Goal: Task Accomplishment & Management: Use online tool/utility

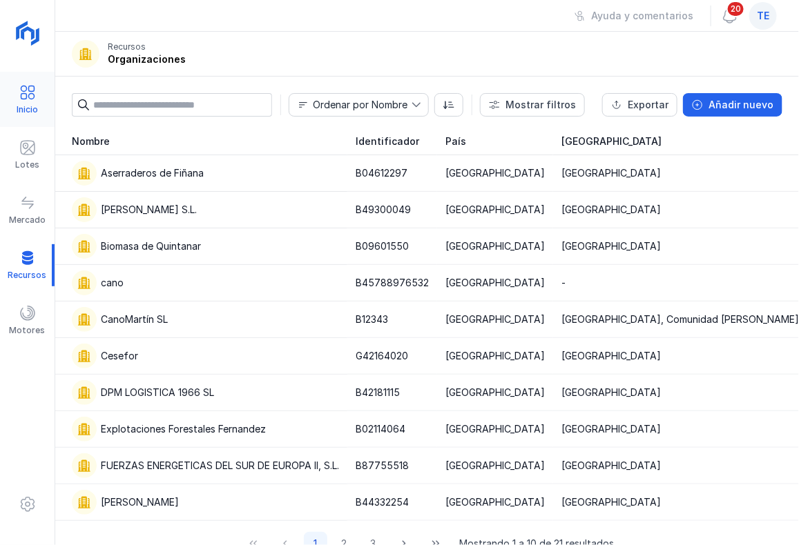
click at [43, 90] on div "Inicio" at bounding box center [27, 100] width 55 height 42
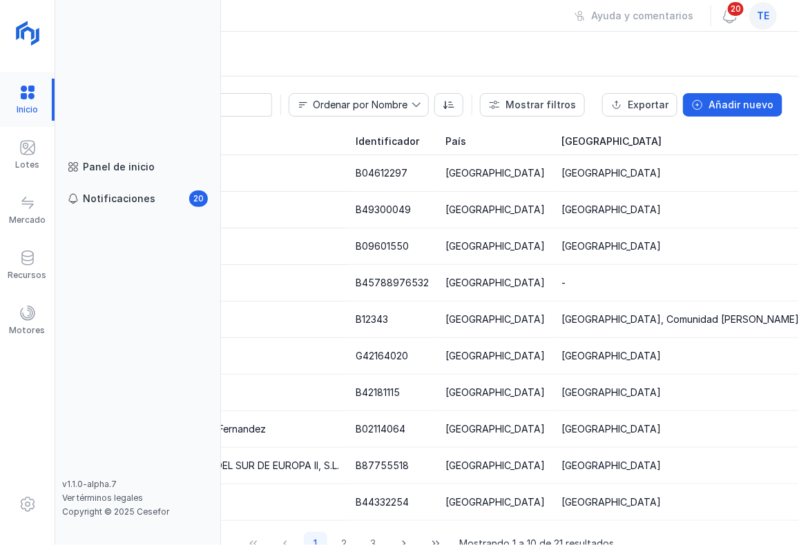
click at [25, 94] on div at bounding box center [27, 100] width 55 height 42
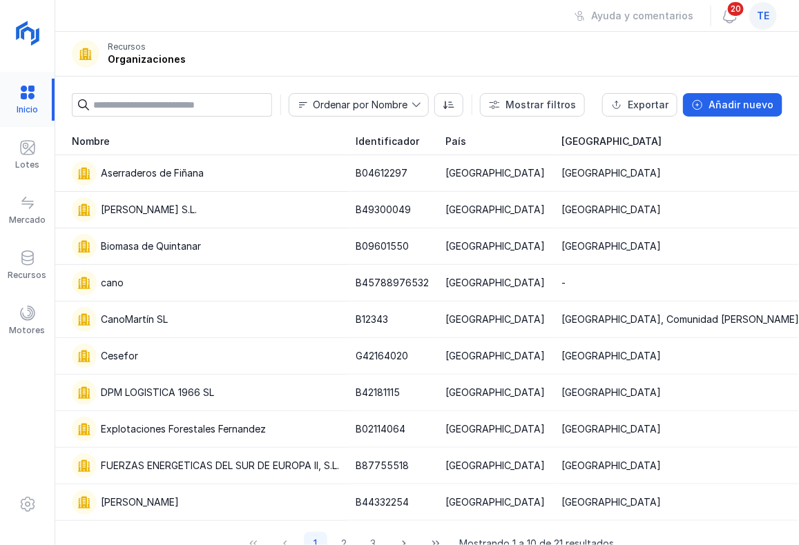
click at [21, 101] on div at bounding box center [27, 100] width 55 height 42
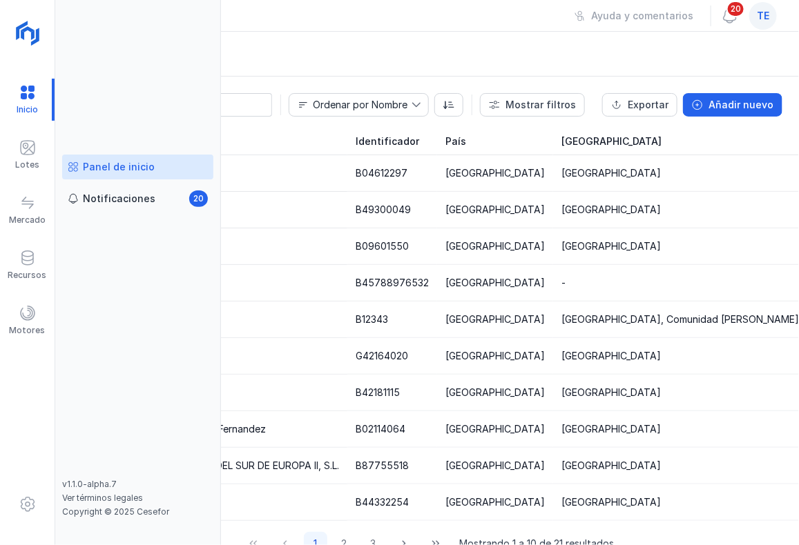
click at [107, 169] on div "Panel de inicio" at bounding box center [119, 167] width 72 height 14
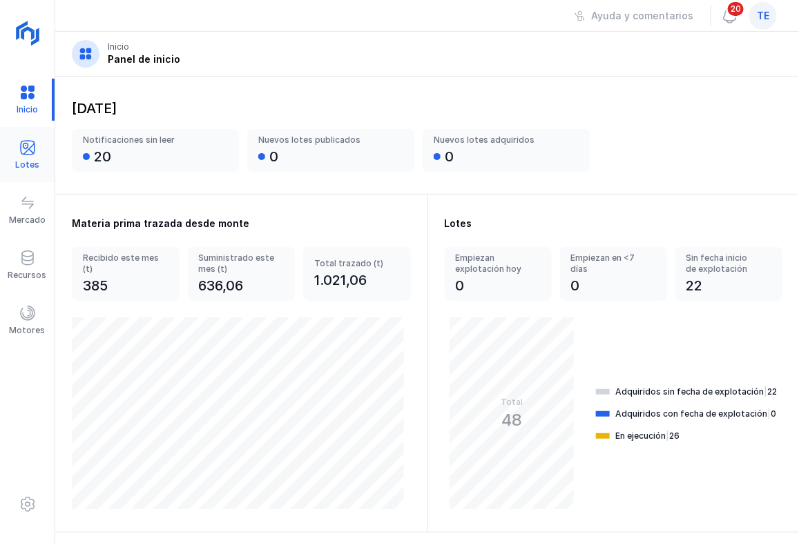
click at [8, 155] on div "Lotes" at bounding box center [27, 155] width 55 height 42
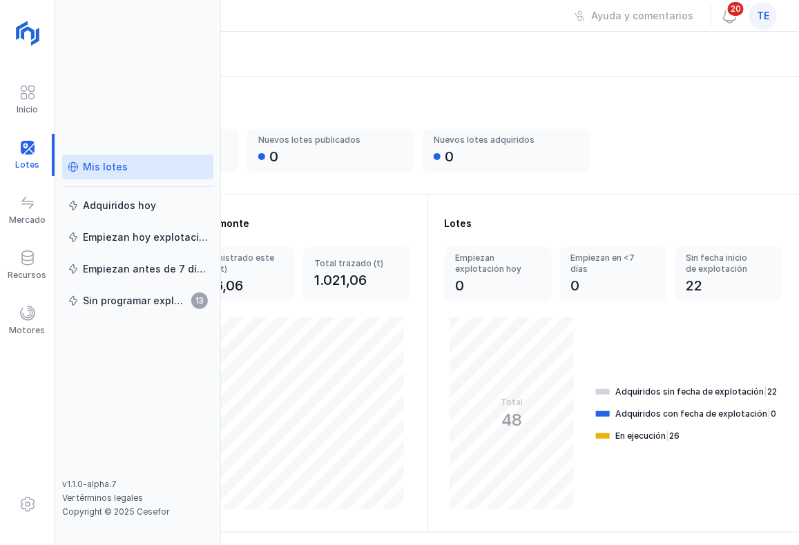
click at [84, 170] on div "Mis lotes" at bounding box center [105, 167] width 45 height 14
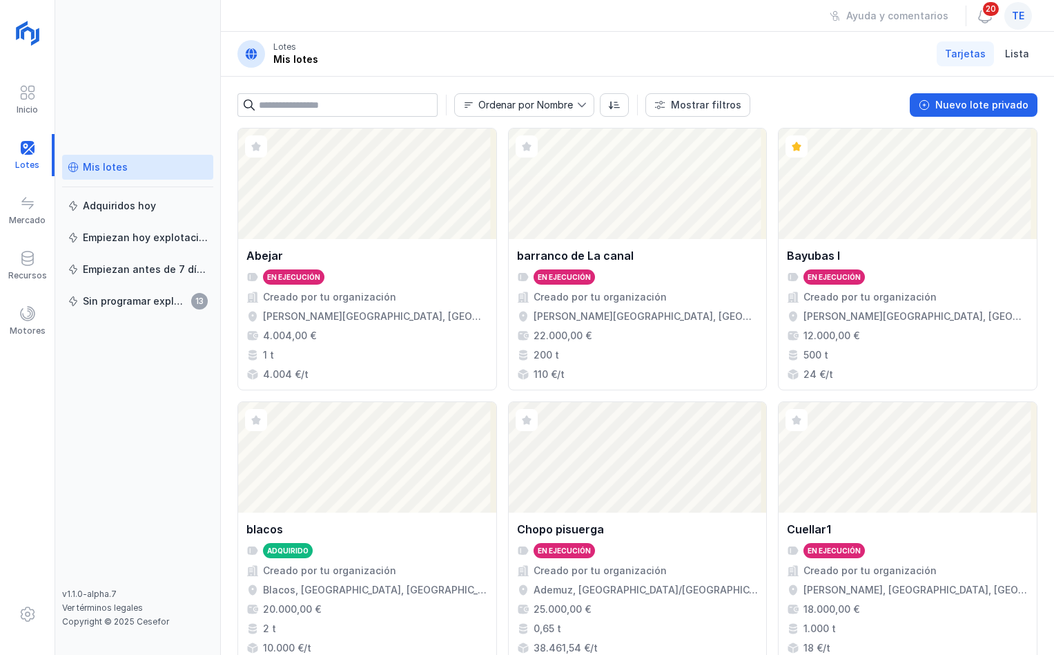
click at [427, 7] on div "te" at bounding box center [1019, 16] width 28 height 28
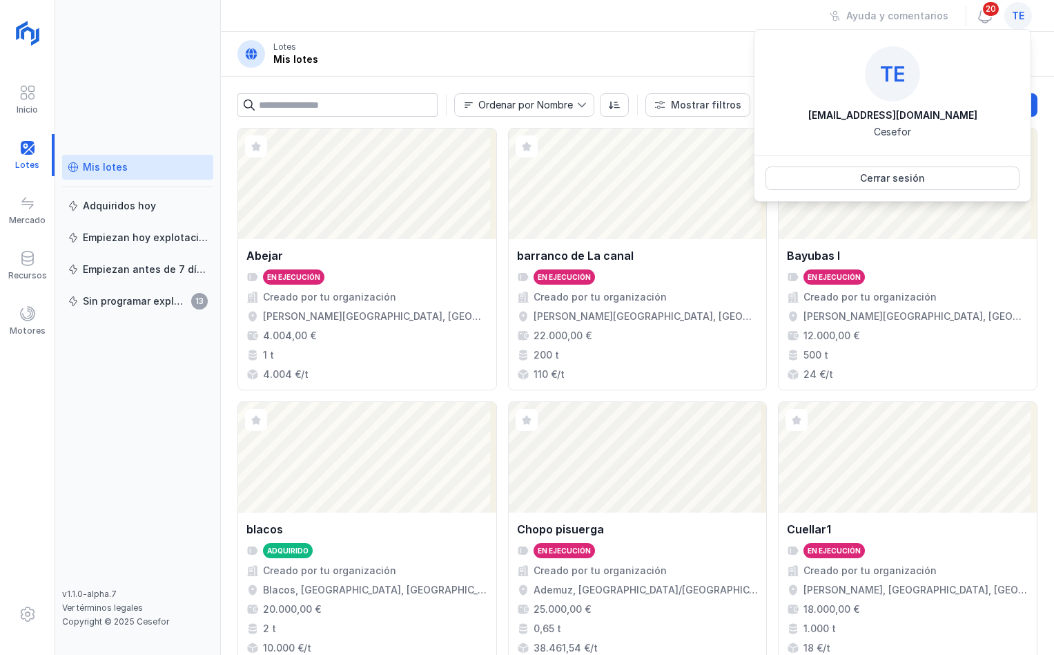
click at [427, 25] on div "Ayuda y comentarios 20 te" at bounding box center [637, 16] width 833 height 32
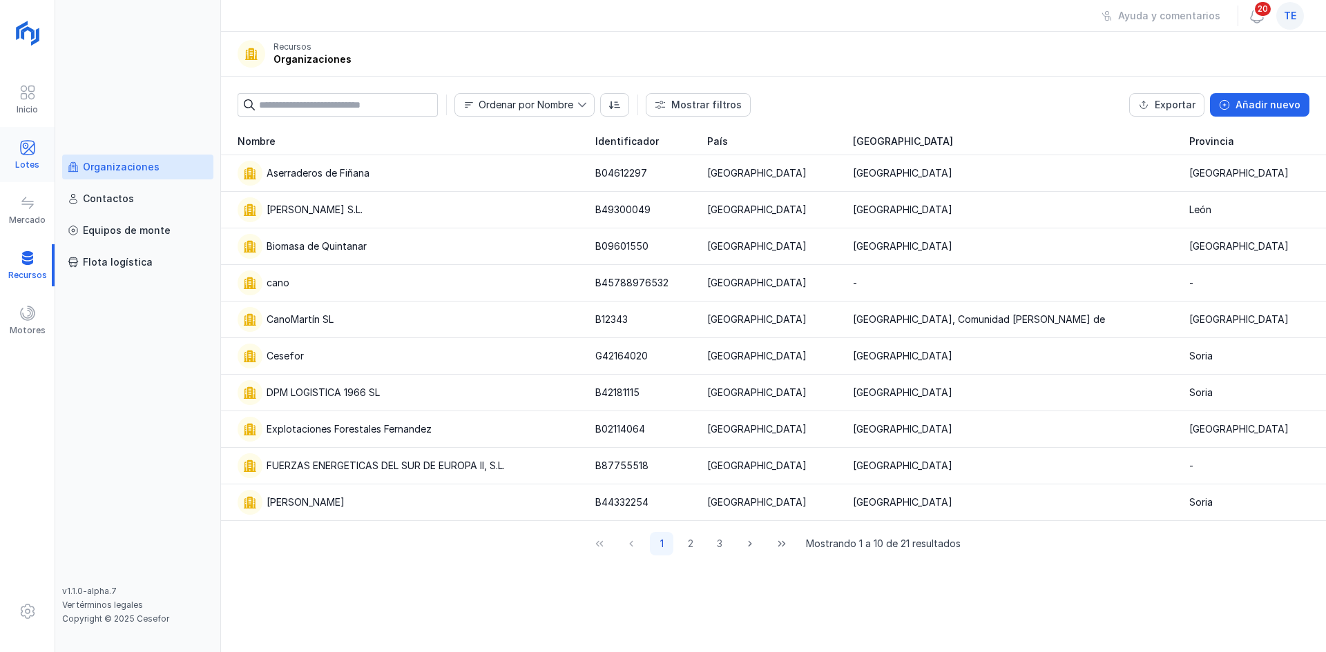
click at [12, 157] on div "Lotes" at bounding box center [27, 155] width 55 height 42
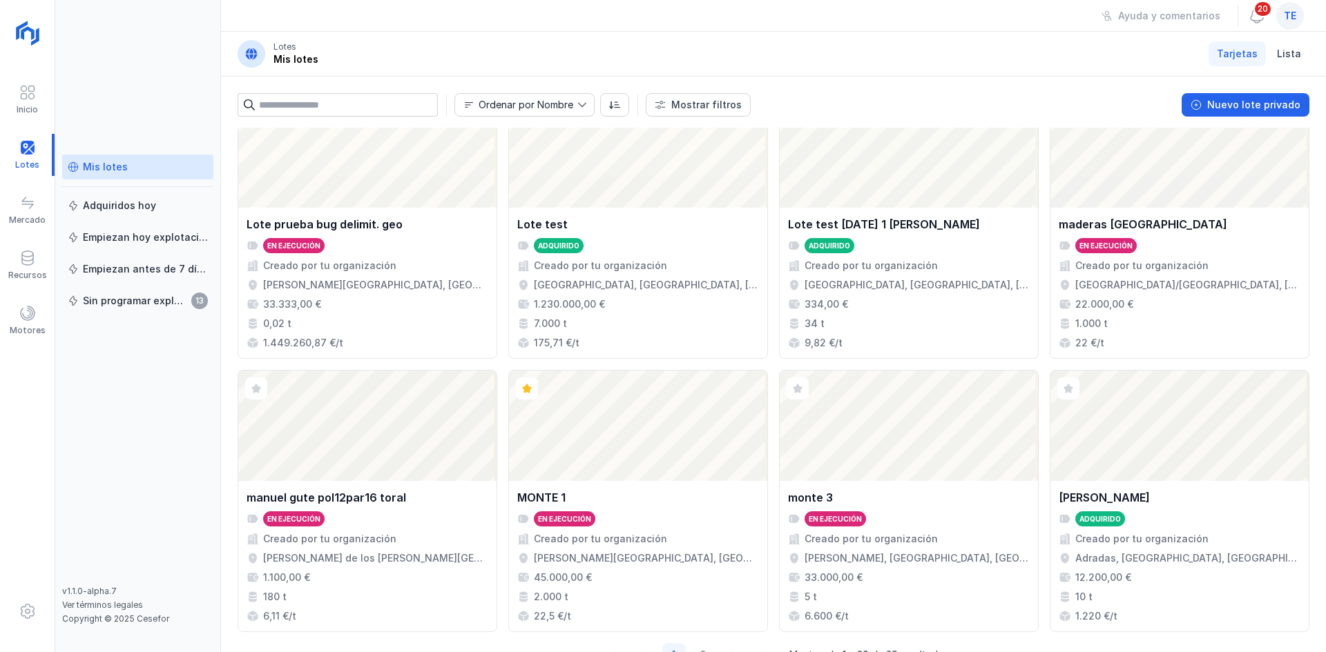
scroll to position [893, 0]
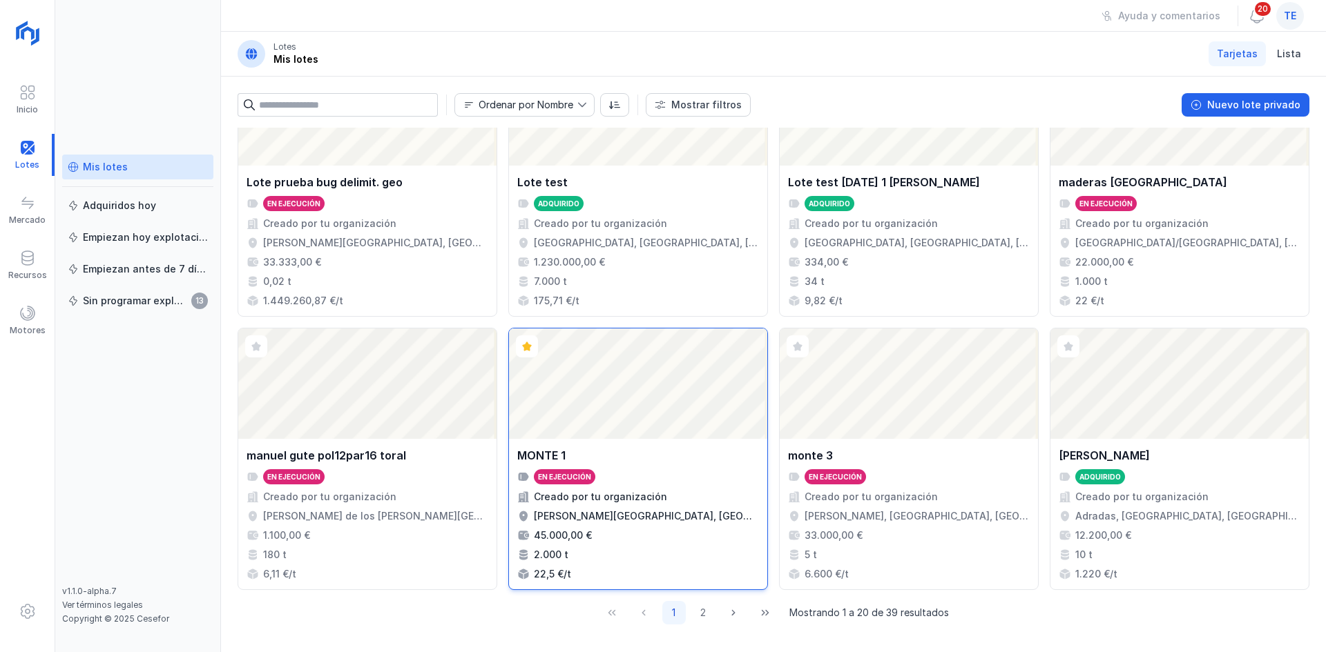
click at [592, 395] on div "Abrir lote" at bounding box center [638, 384] width 258 height 110
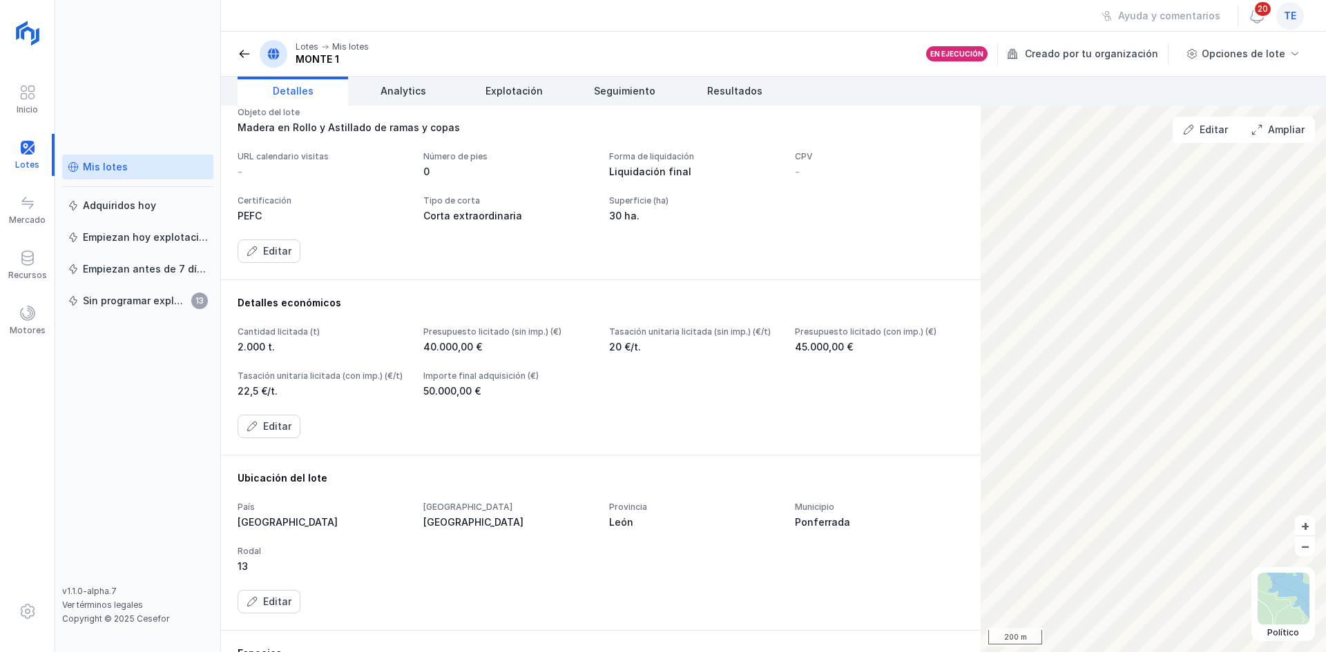
scroll to position [138, 0]
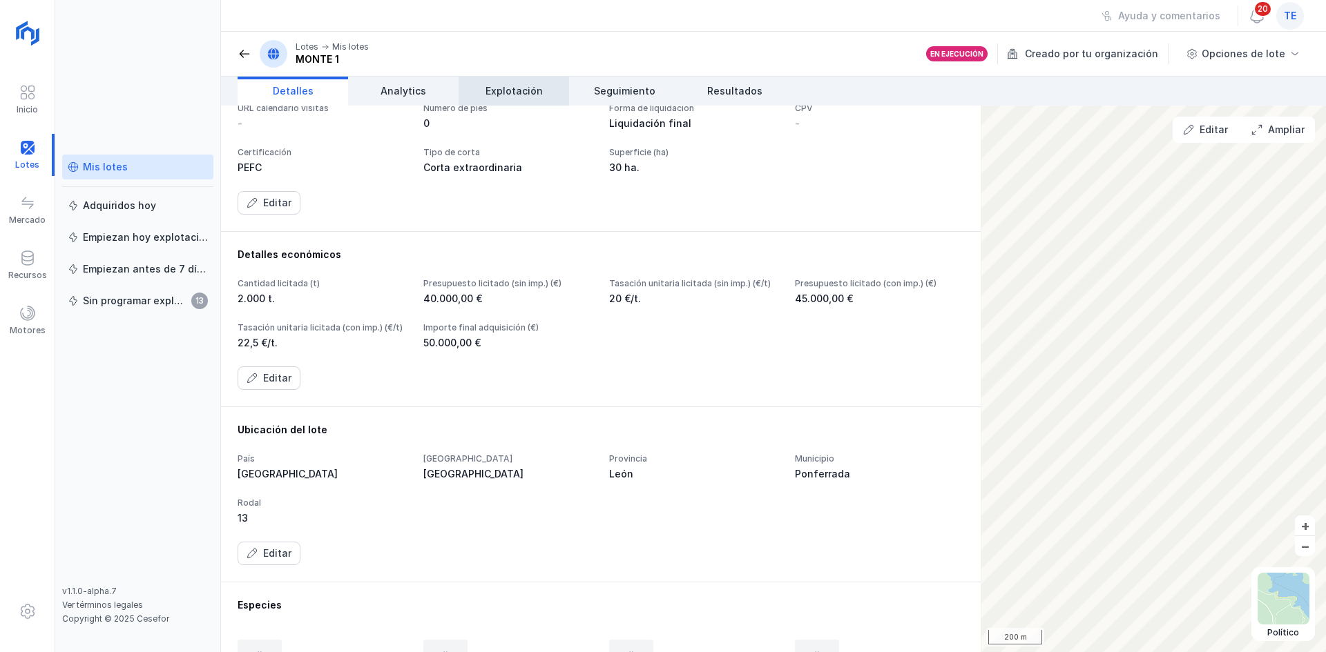
drag, startPoint x: 544, startPoint y: 93, endPoint x: 557, endPoint y: 97, distance: 13.8
click at [544, 93] on link "Explotación" at bounding box center [513, 91] width 110 height 29
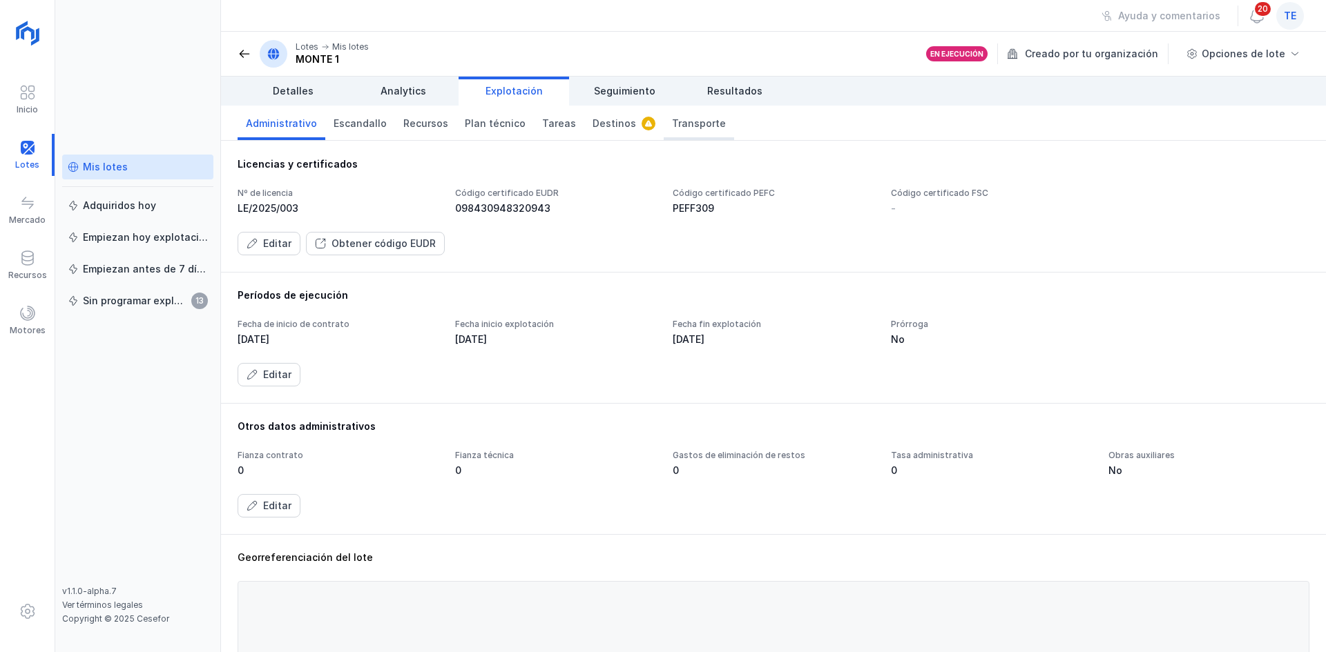
click at [672, 119] on span "Transporte" at bounding box center [699, 124] width 54 height 14
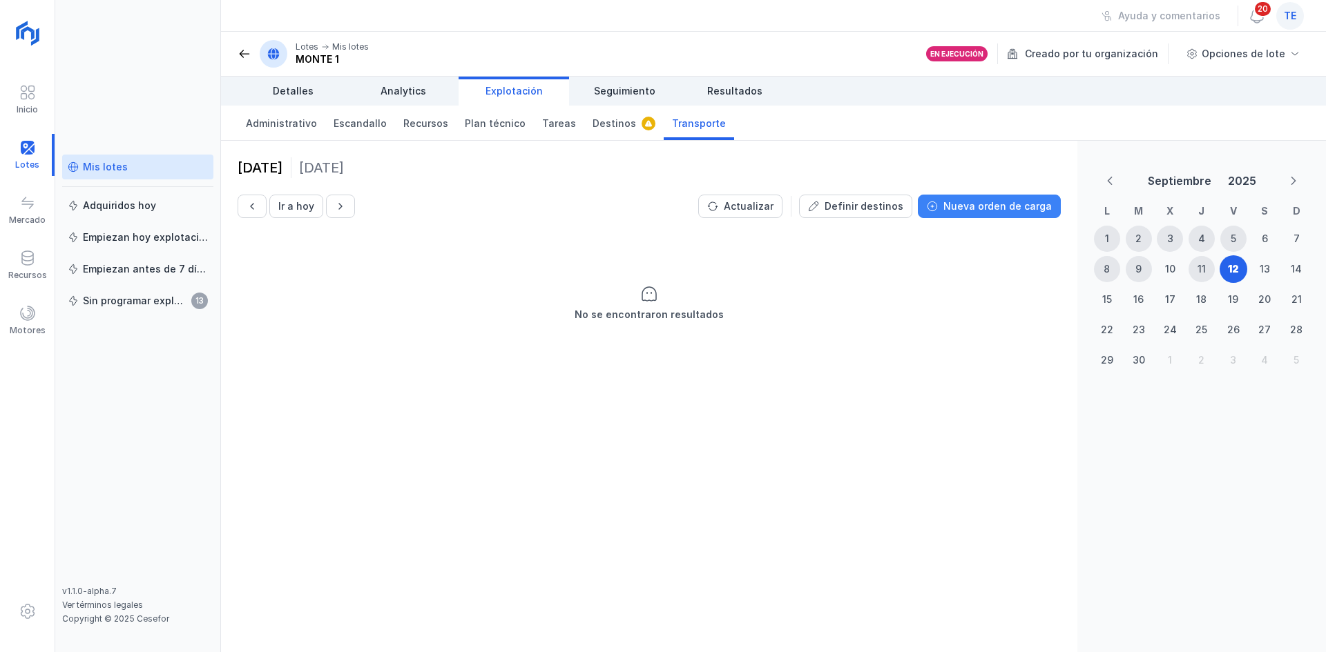
click at [951, 200] on div "Nueva orden de carga" at bounding box center [997, 207] width 108 height 14
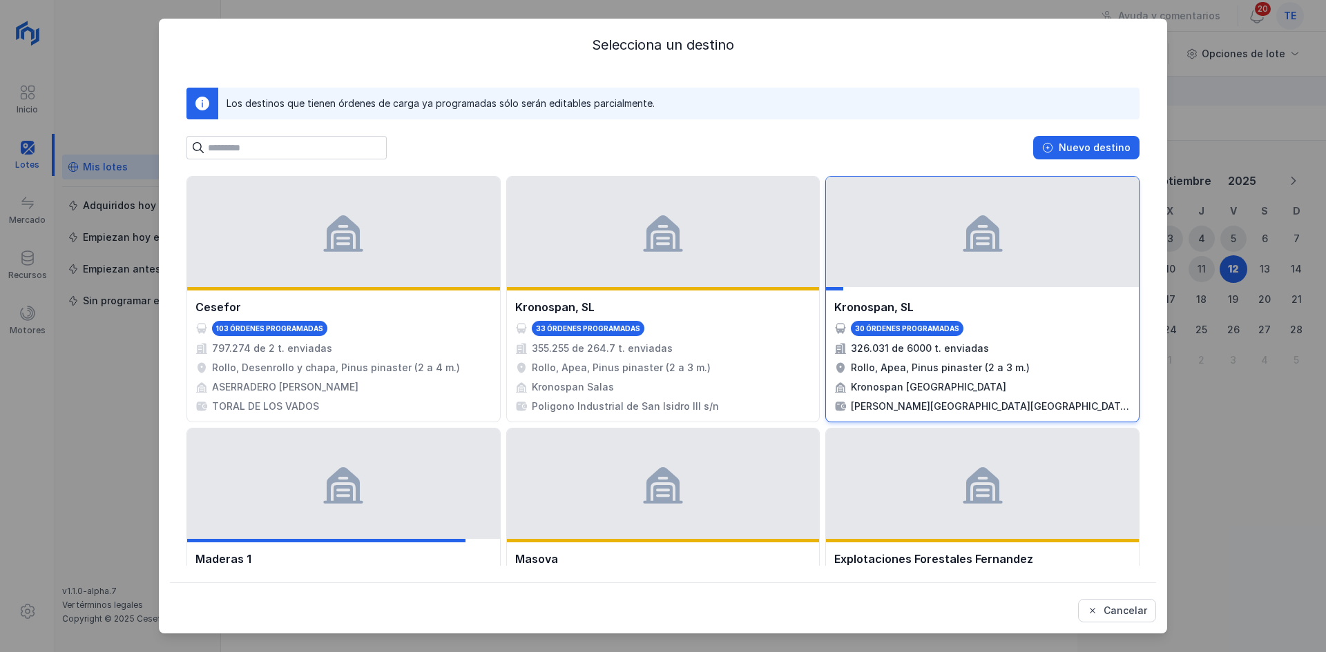
click at [951, 218] on div at bounding box center [982, 232] width 313 height 110
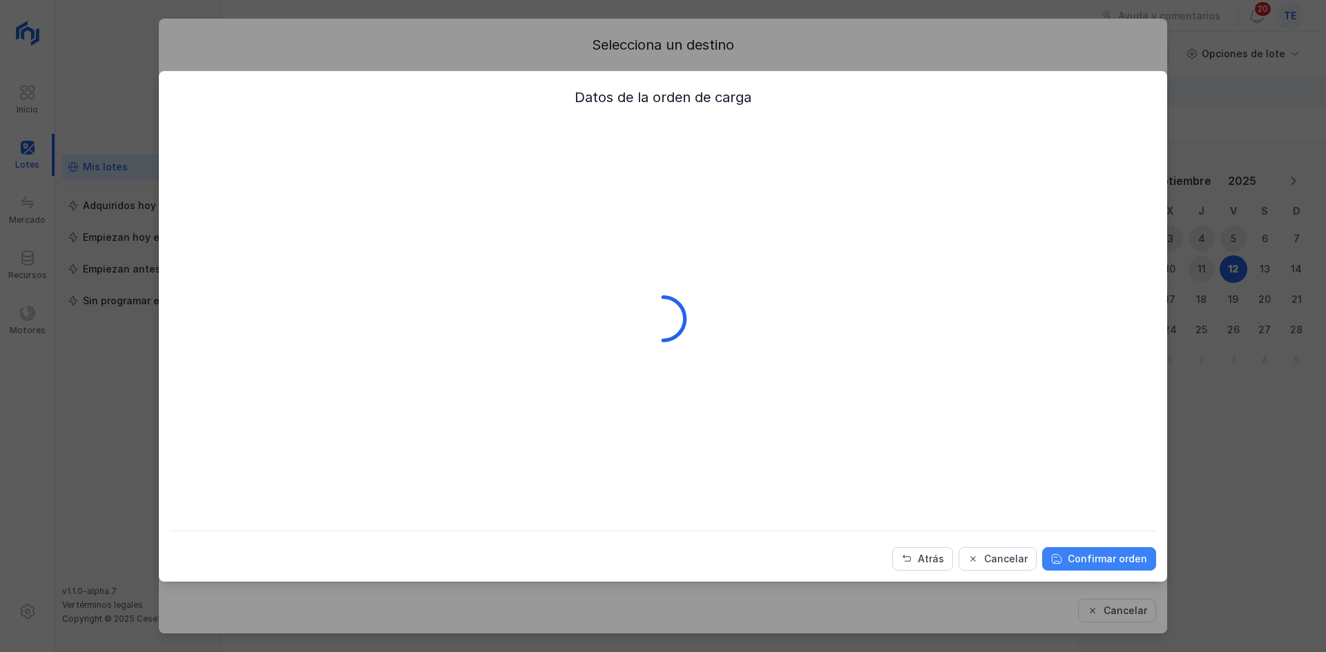
click at [1111, 562] on div "Confirmar orden" at bounding box center [1106, 559] width 79 height 14
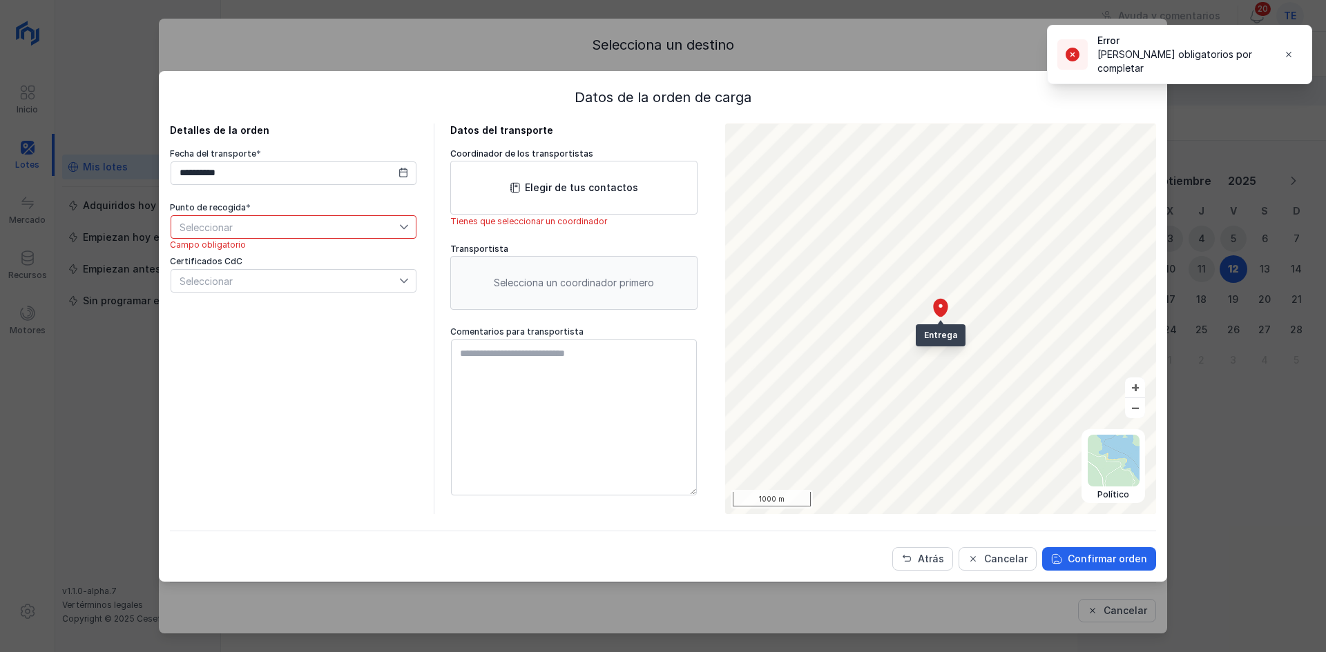
click at [371, 227] on span "Seleccionar" at bounding box center [285, 227] width 228 height 22
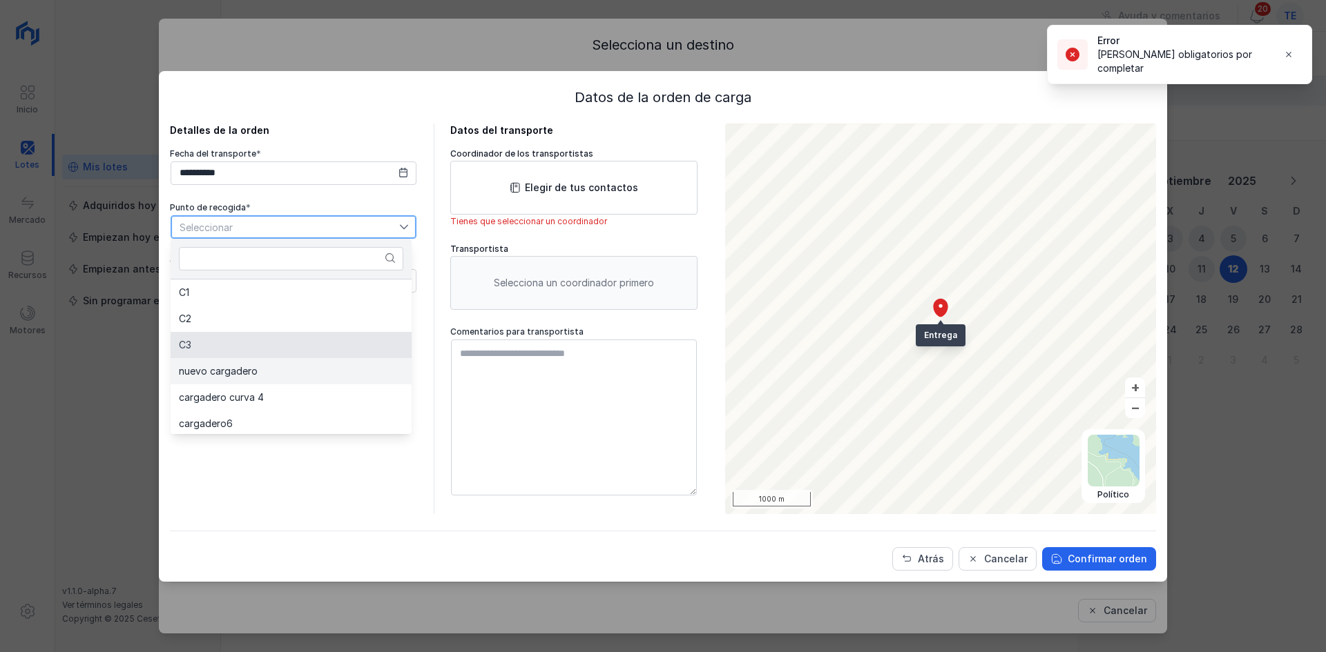
click at [343, 360] on li "nuevo cargadero" at bounding box center [291, 371] width 241 height 26
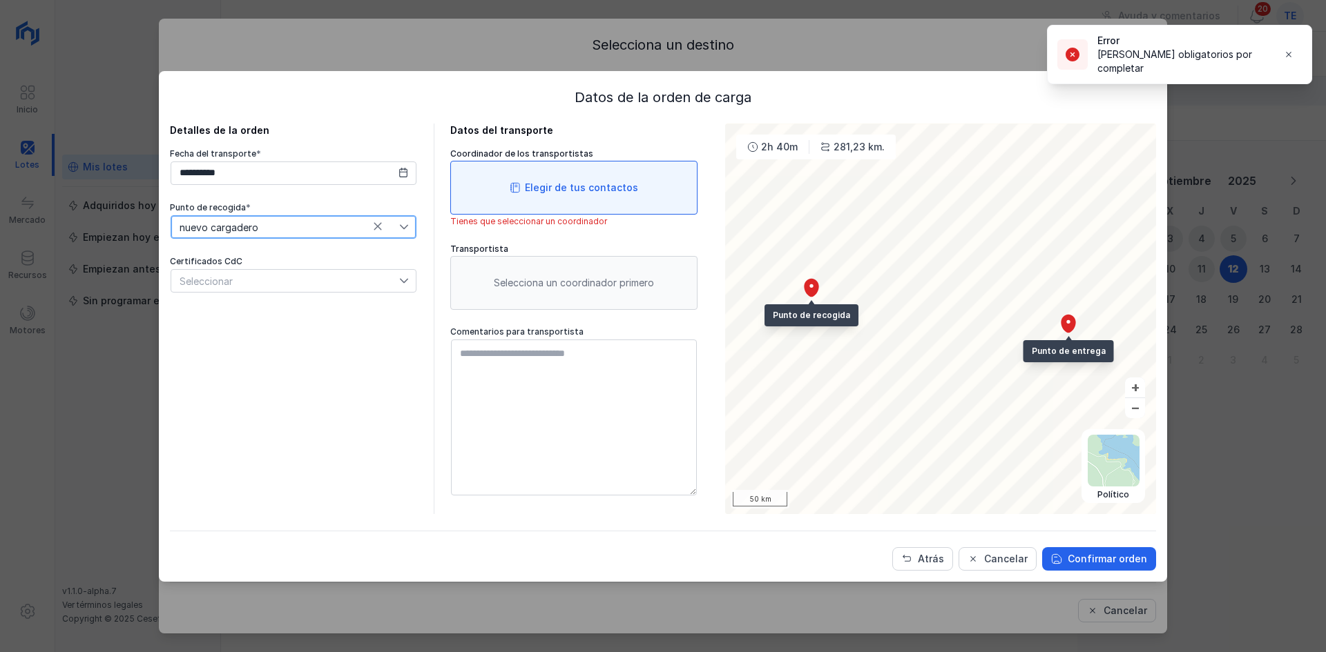
click at [527, 170] on div "Elegir de tus contactos" at bounding box center [573, 188] width 247 height 54
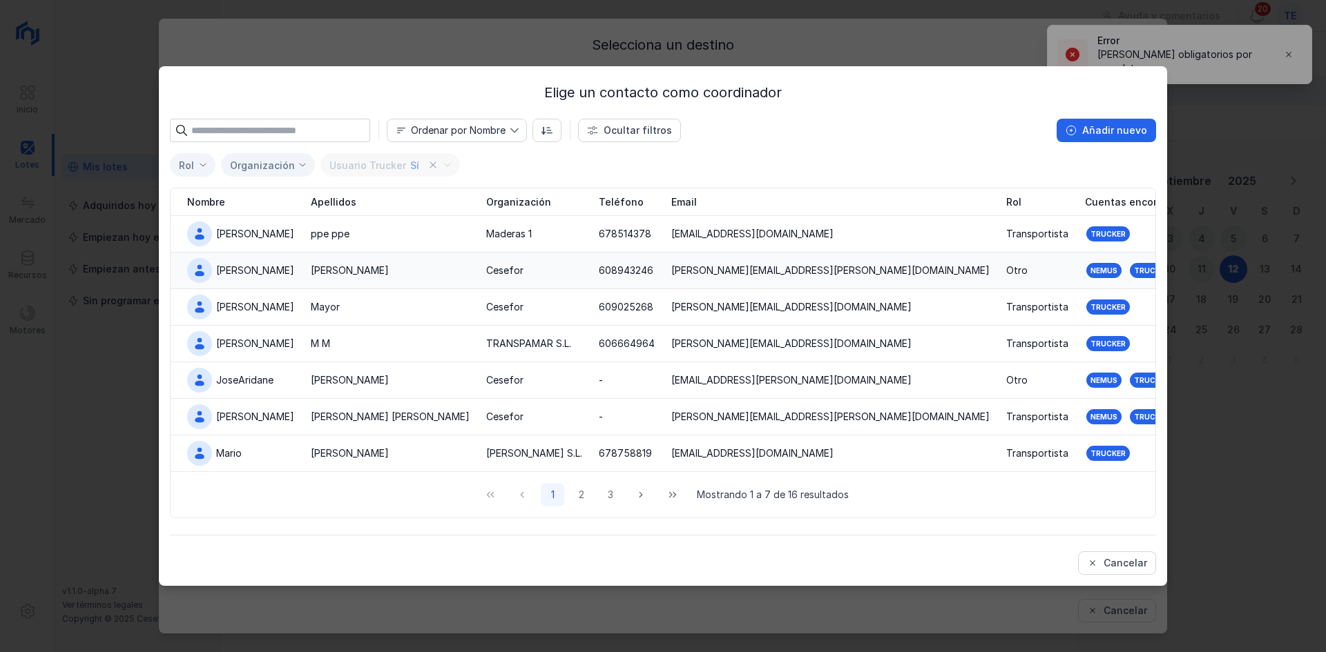
click at [412, 273] on div "[PERSON_NAME]" at bounding box center [390, 271] width 159 height 14
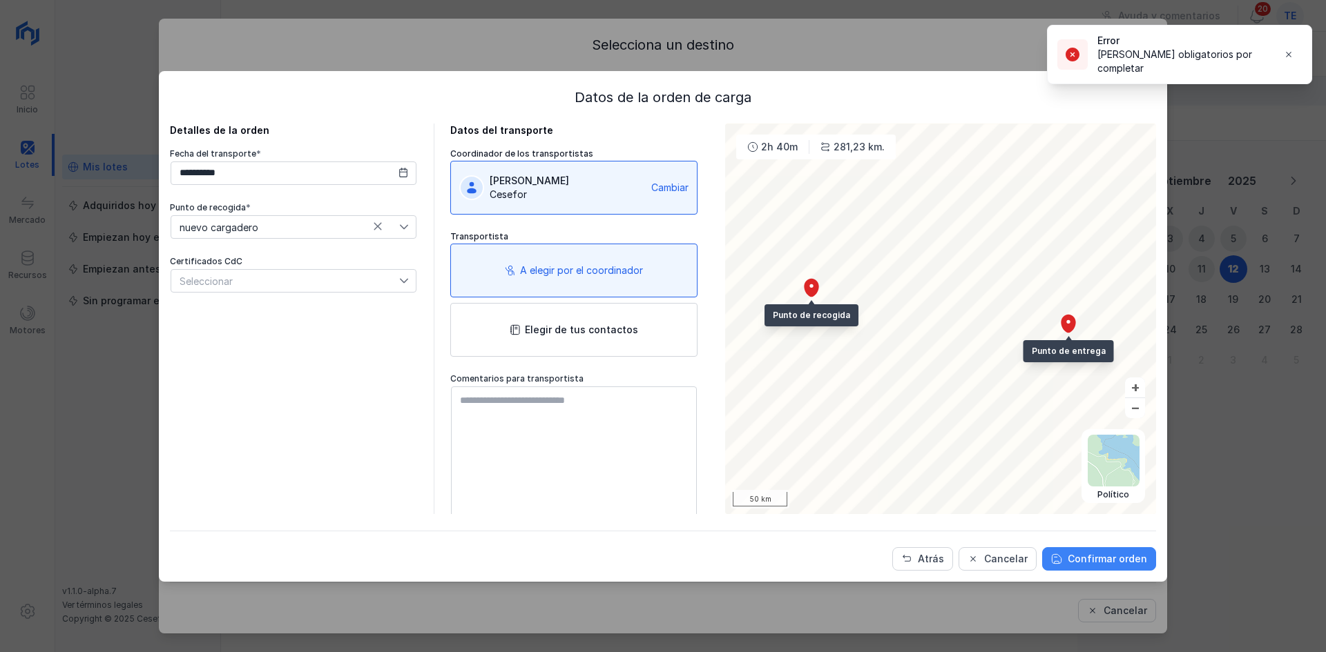
click at [1097, 555] on div "Confirmar orden" at bounding box center [1106, 559] width 79 height 14
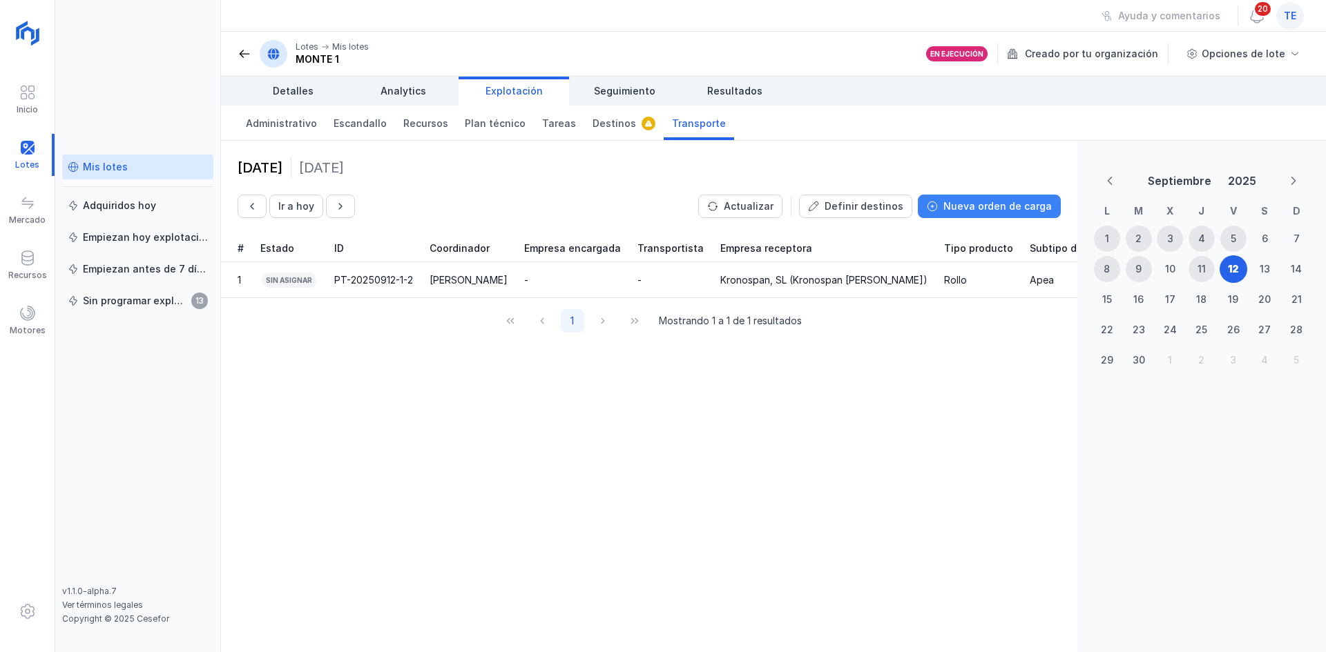
click at [962, 209] on div "Nueva orden de carga" at bounding box center [997, 207] width 108 height 14
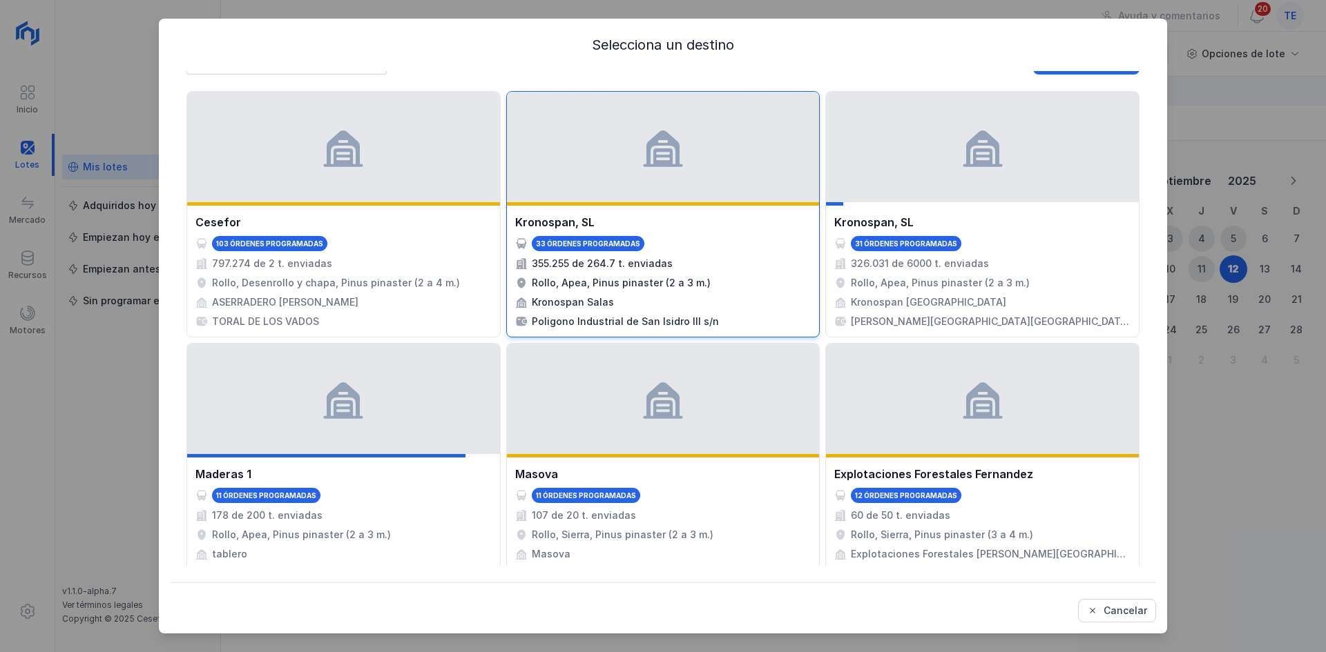
scroll to position [86, 0]
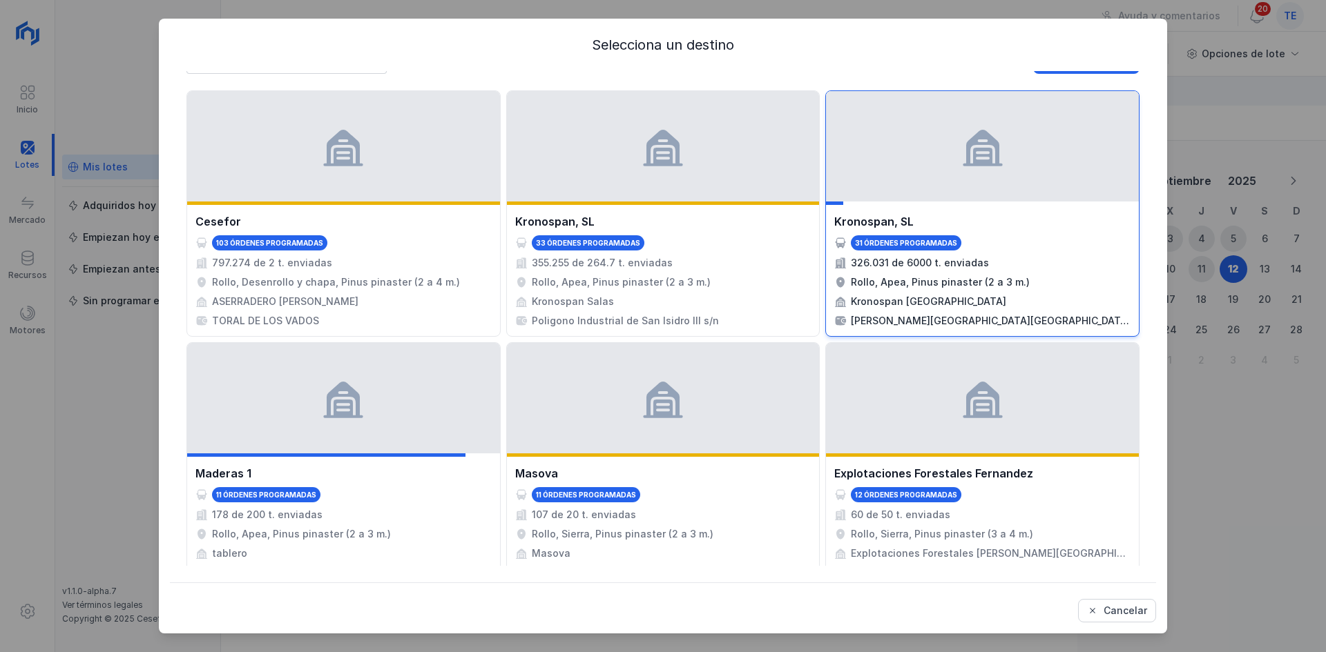
click at [1013, 197] on div at bounding box center [982, 146] width 313 height 110
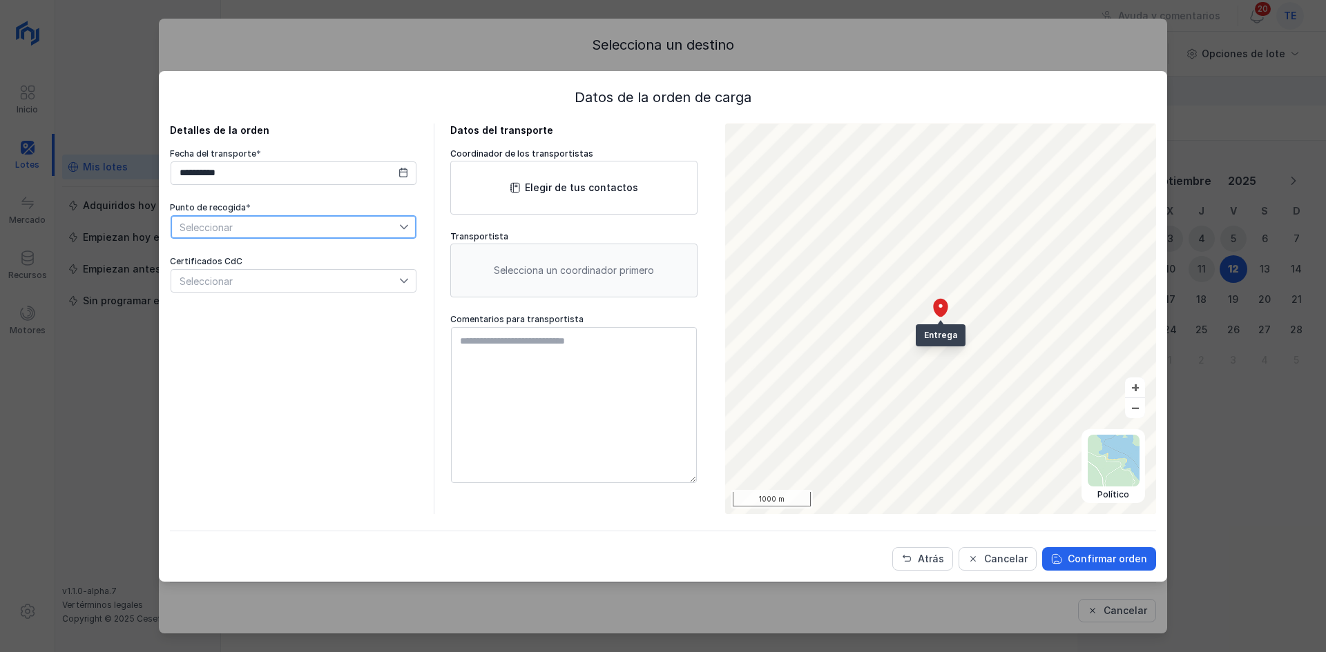
click at [239, 220] on span "Seleccionar" at bounding box center [285, 227] width 228 height 22
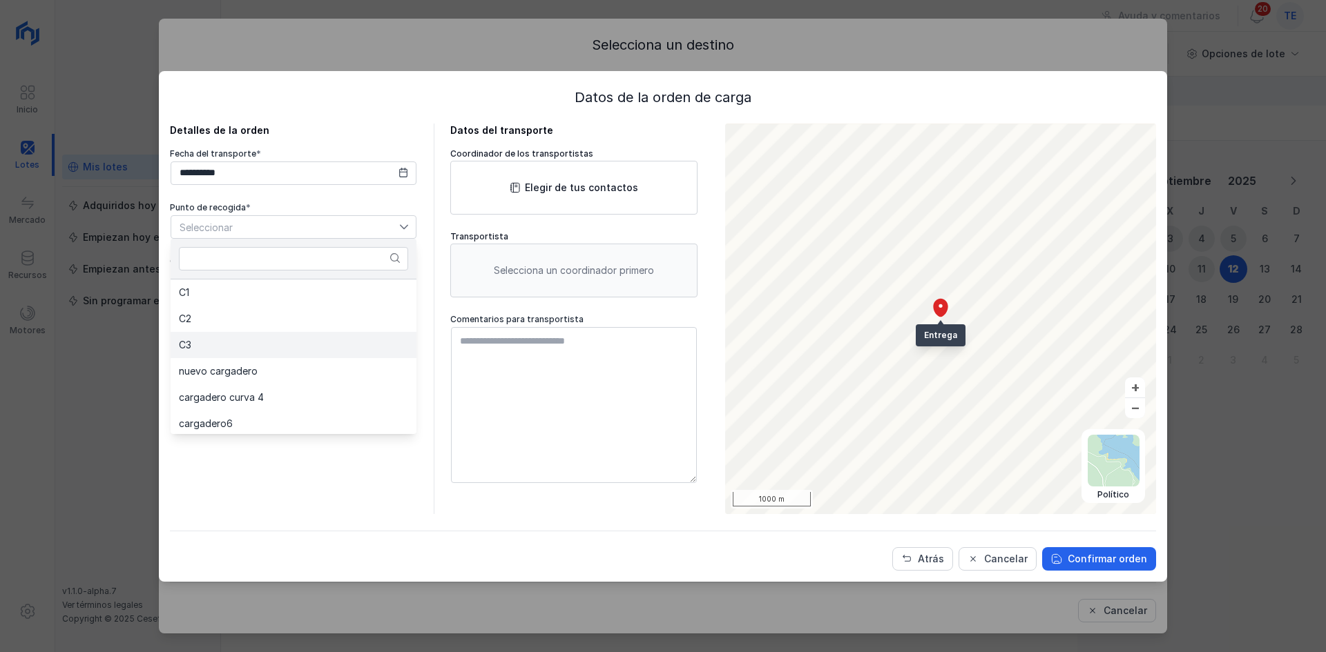
click at [227, 341] on li "C3" at bounding box center [294, 345] width 246 height 26
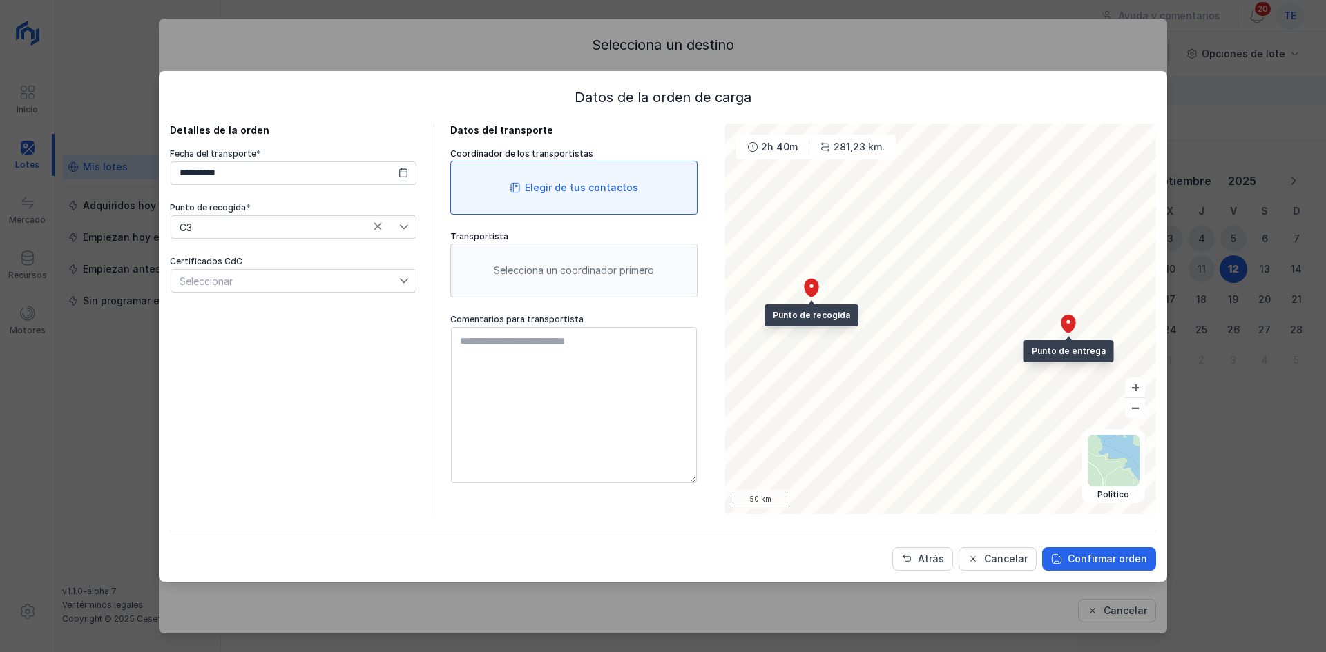
click at [659, 186] on div "Elegir de tus contactos" at bounding box center [573, 188] width 247 height 54
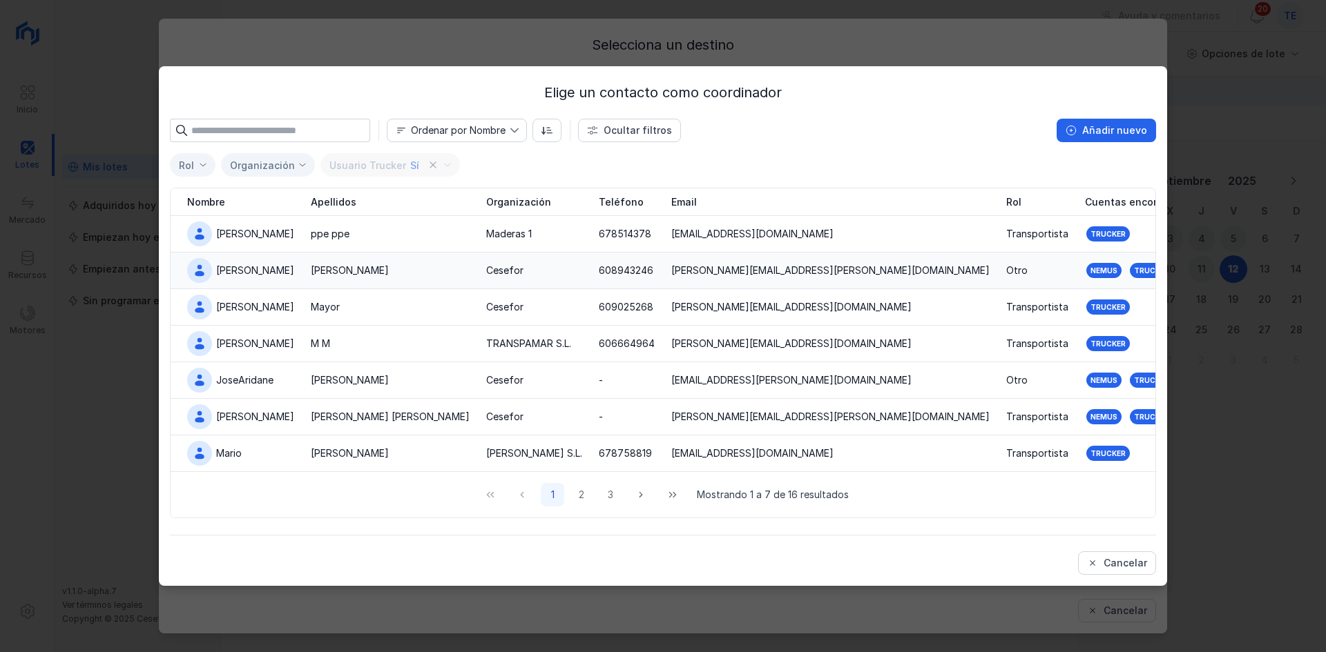
click at [518, 268] on div "Cesefor" at bounding box center [534, 271] width 96 height 14
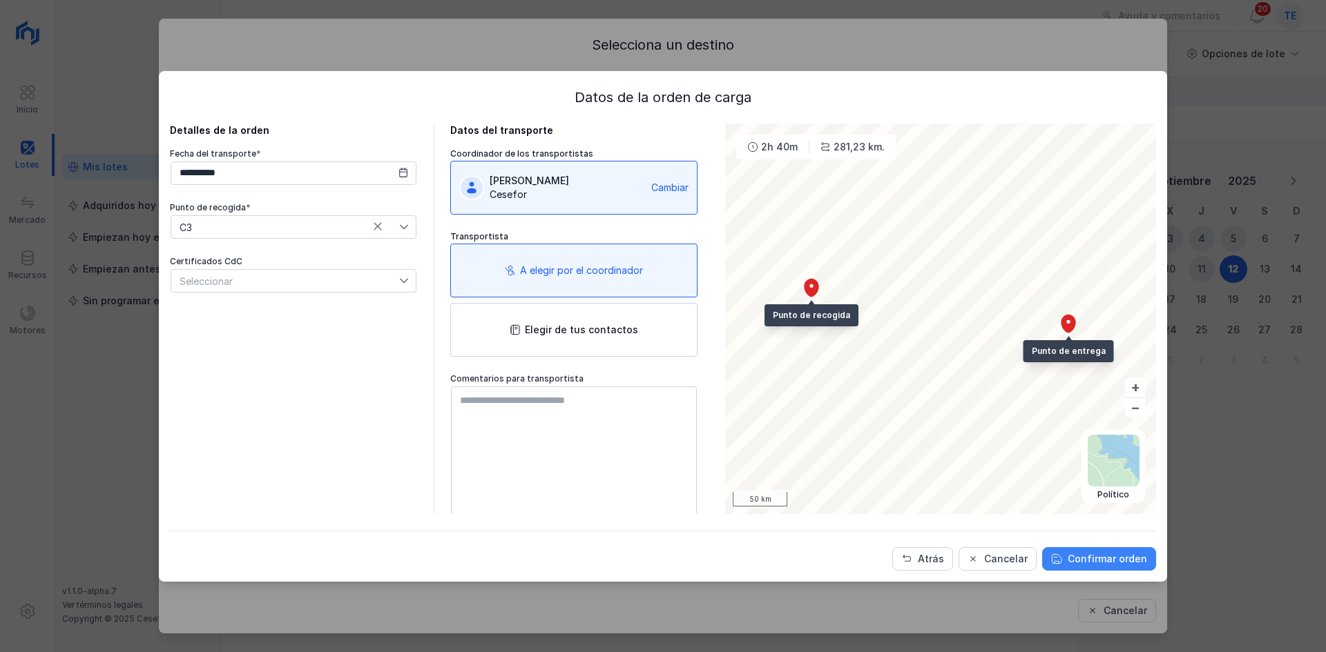
click at [1108, 556] on div "Confirmar orden" at bounding box center [1106, 559] width 79 height 14
